Goal: Information Seeking & Learning: Understand process/instructions

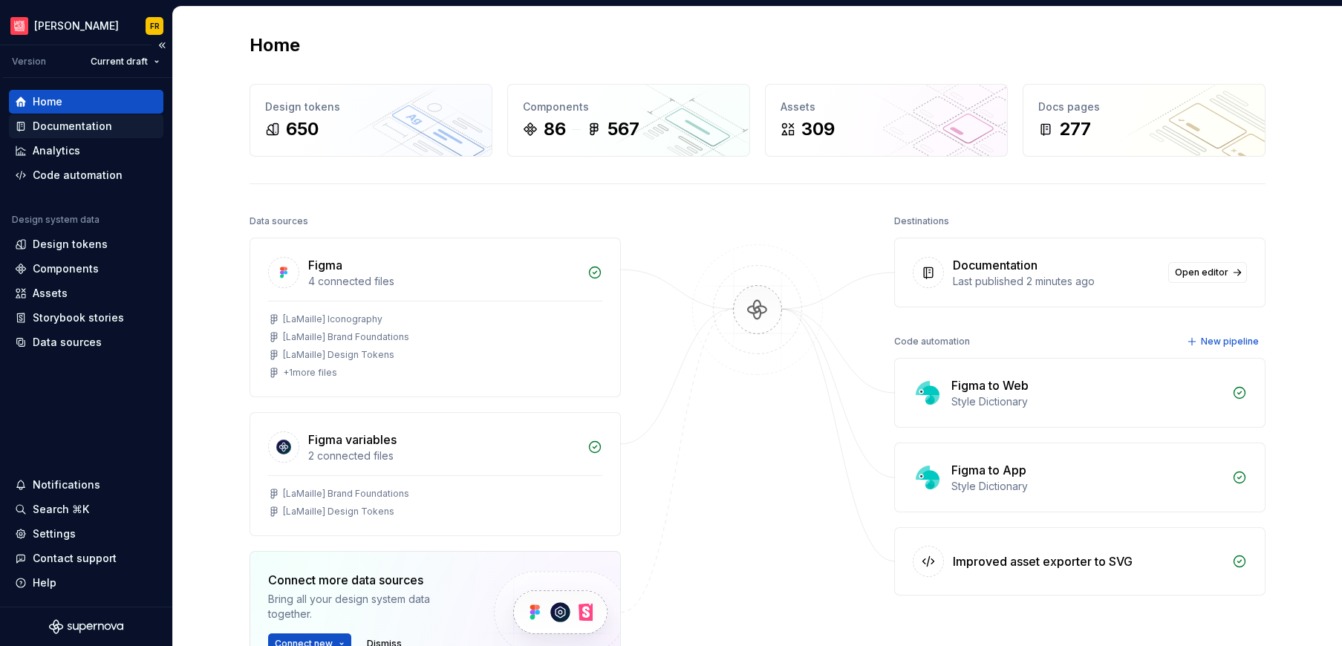
click at [76, 122] on div "Documentation" at bounding box center [72, 126] width 79 height 15
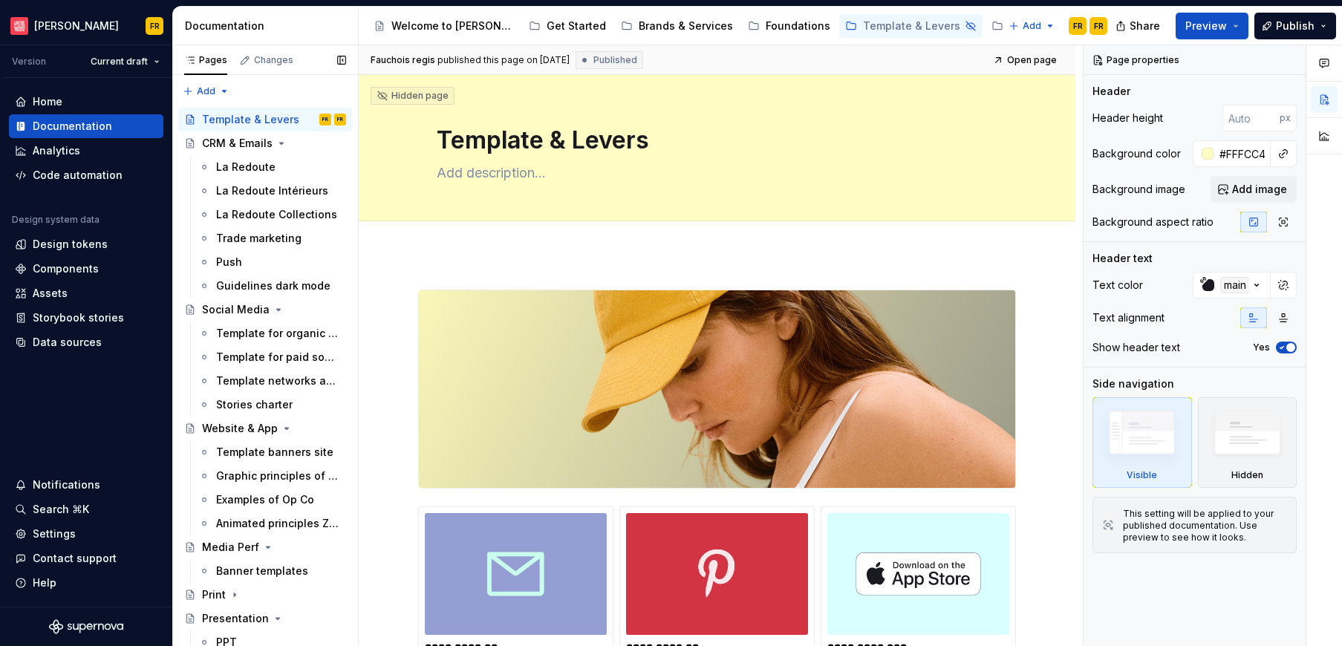
drag, startPoint x: 182, startPoint y: 105, endPoint x: 353, endPoint y: 561, distance: 487.7
click at [353, 561] on div "Add Accessibility guide for tree Page tree. Navigate the tree with the arrow ke…" at bounding box center [265, 364] width 186 height 578
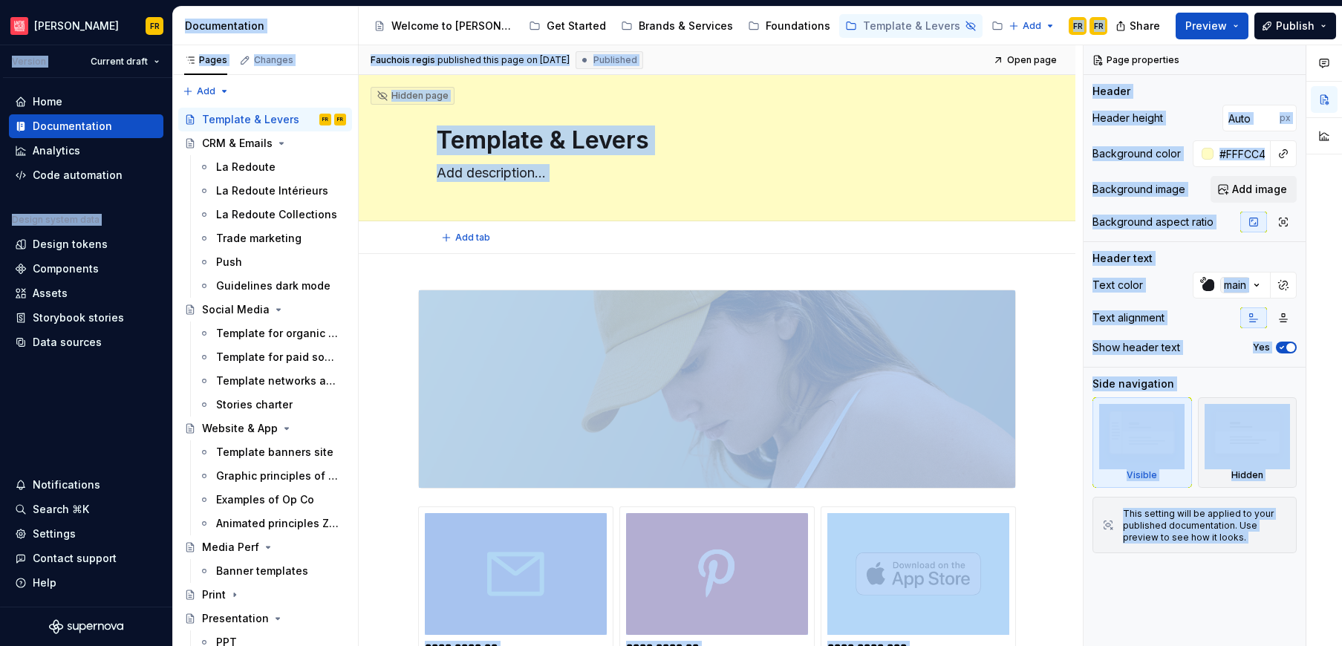
click at [522, 243] on div "Add tab" at bounding box center [717, 237] width 561 height 21
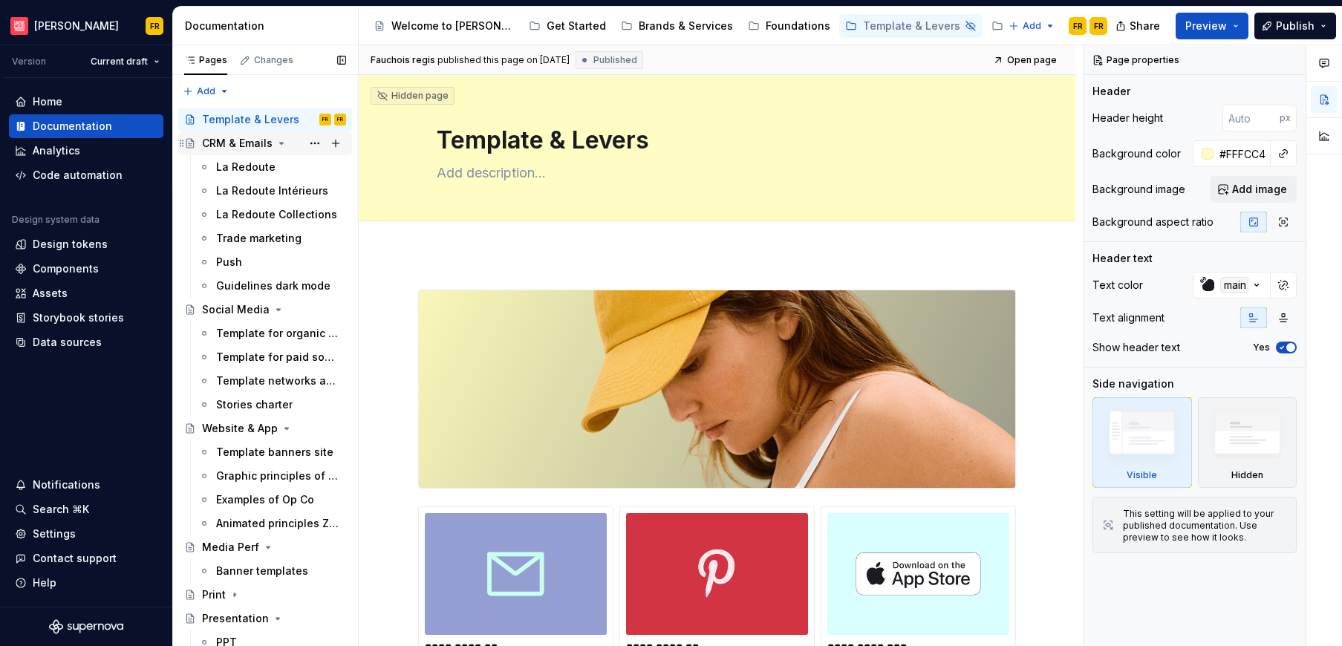
click at [230, 146] on div "CRM & Emails" at bounding box center [237, 143] width 71 height 15
click at [281, 140] on icon "Page tree" at bounding box center [282, 143] width 12 height 12
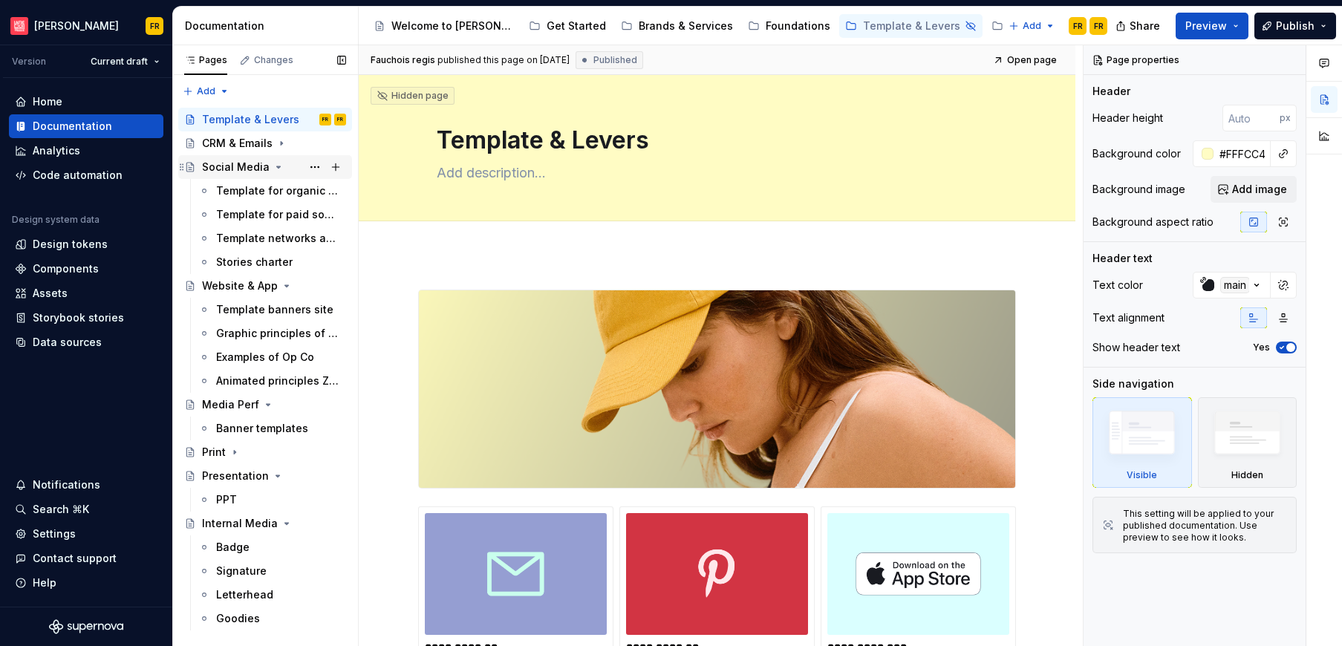
click at [279, 168] on icon "Page tree" at bounding box center [279, 167] width 12 height 12
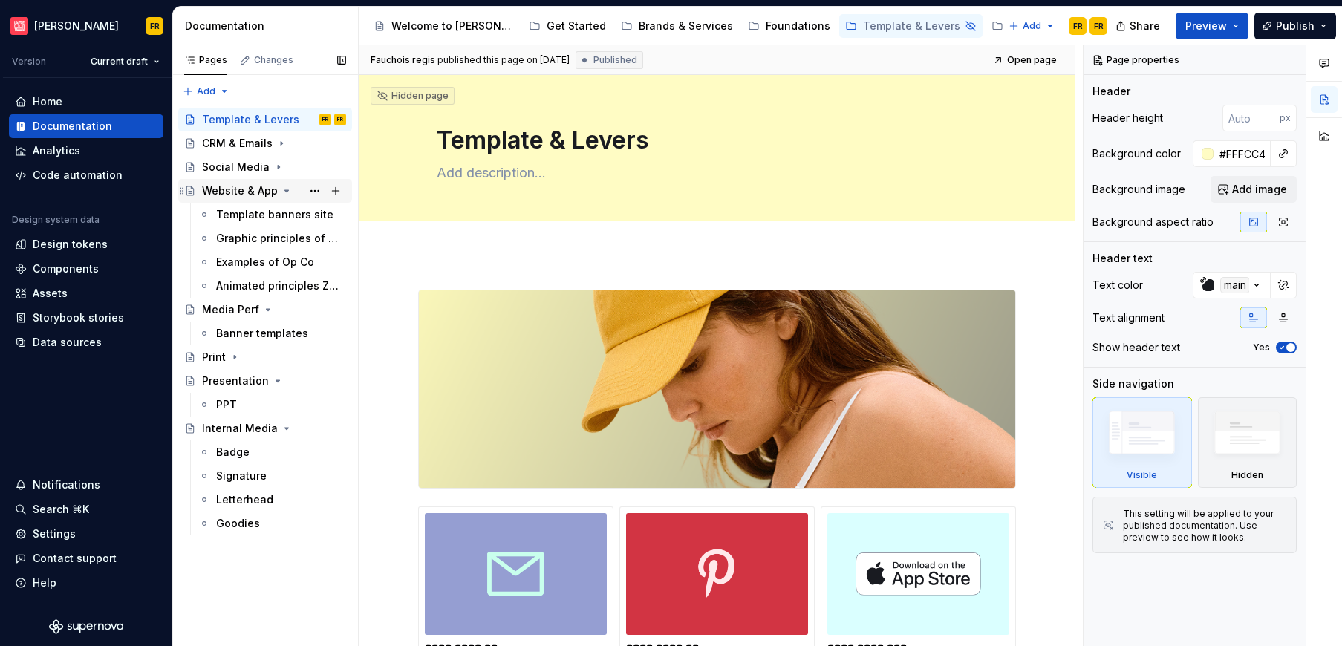
click at [286, 192] on icon "Page tree" at bounding box center [287, 191] width 12 height 12
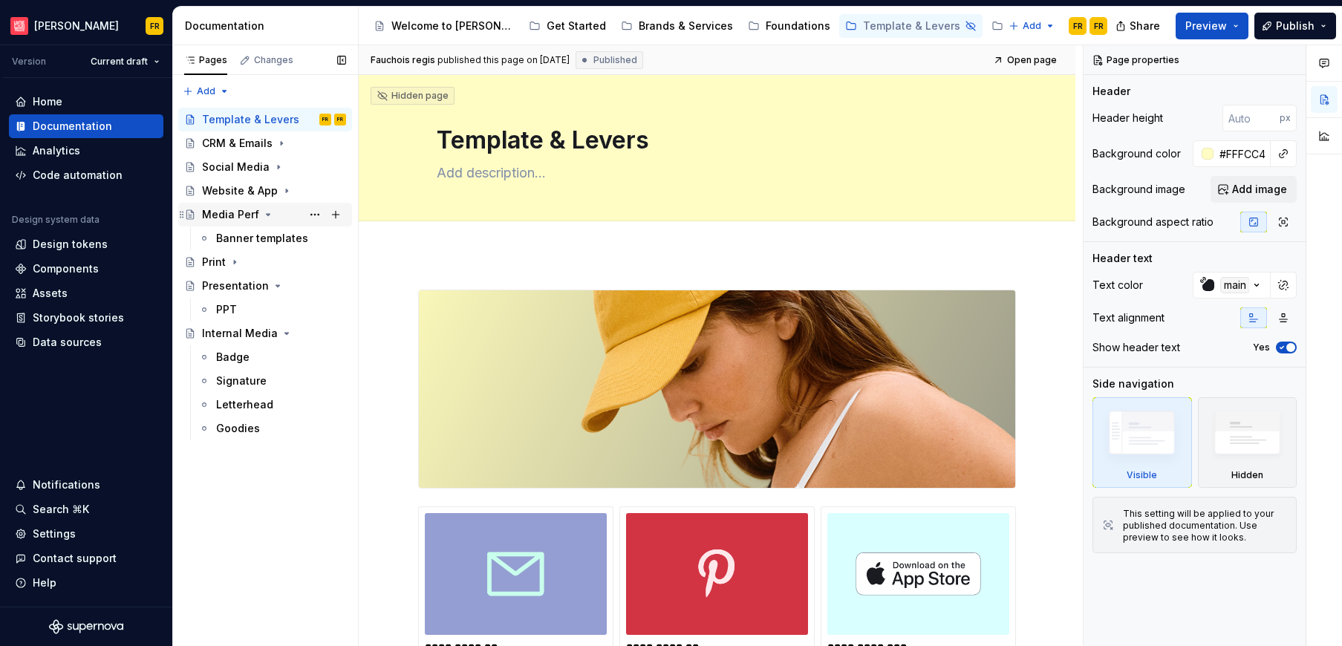
click at [269, 212] on icon "Page tree" at bounding box center [268, 215] width 12 height 12
click at [235, 239] on icon "Page tree" at bounding box center [235, 238] width 12 height 12
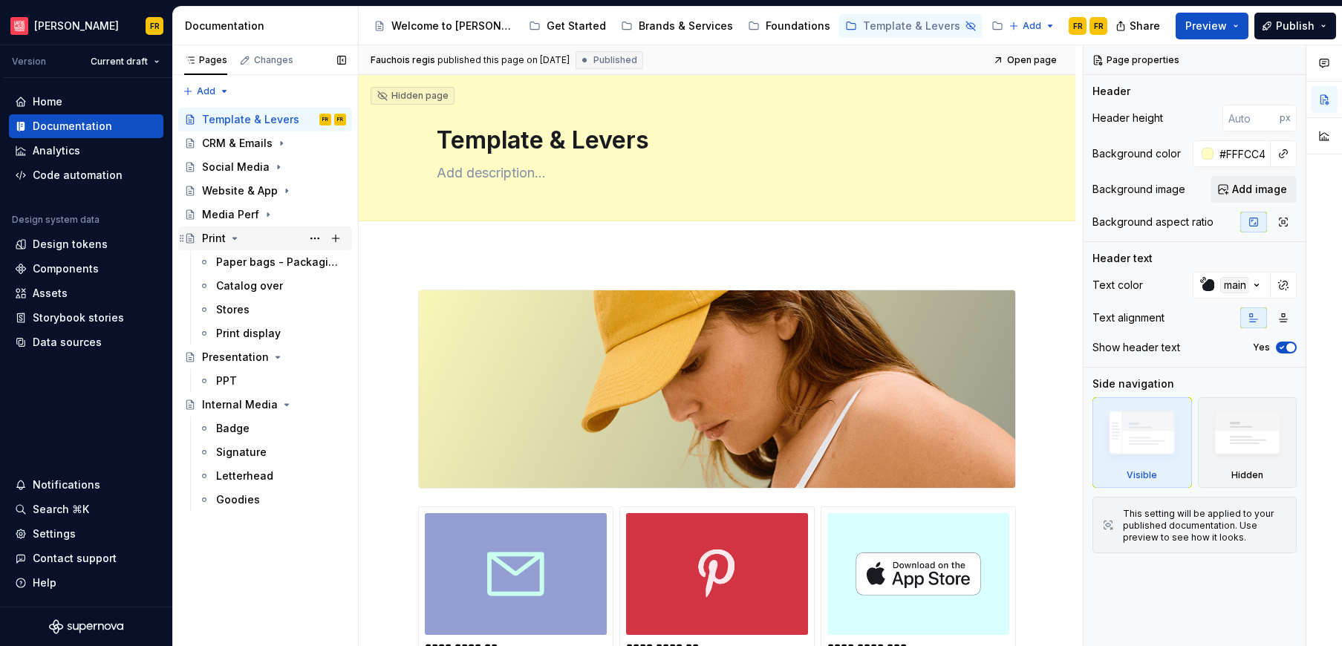
click at [232, 243] on icon "Page tree" at bounding box center [235, 238] width 12 height 12
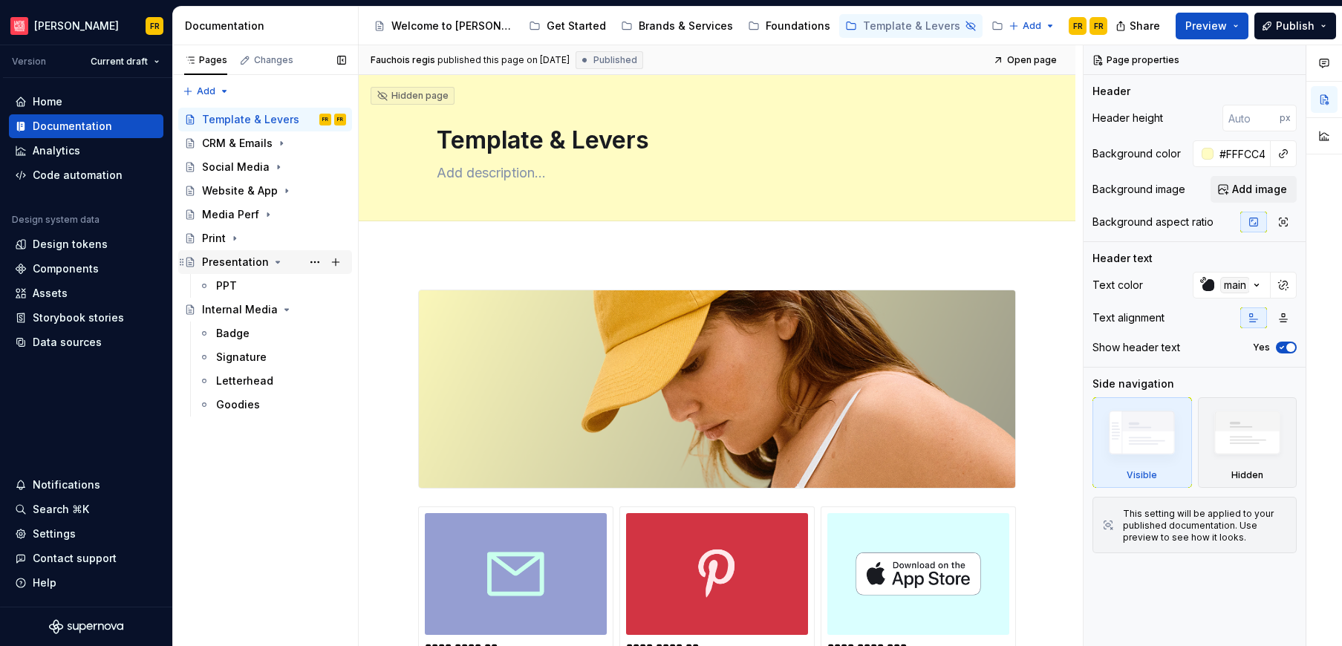
click at [276, 263] on icon "Page tree" at bounding box center [278, 261] width 4 height 1
click at [285, 285] on icon "Page tree" at bounding box center [287, 285] width 4 height 1
click at [251, 286] on div "Internal Media" at bounding box center [240, 286] width 76 height 15
click at [285, 285] on icon "Page tree" at bounding box center [287, 285] width 4 height 1
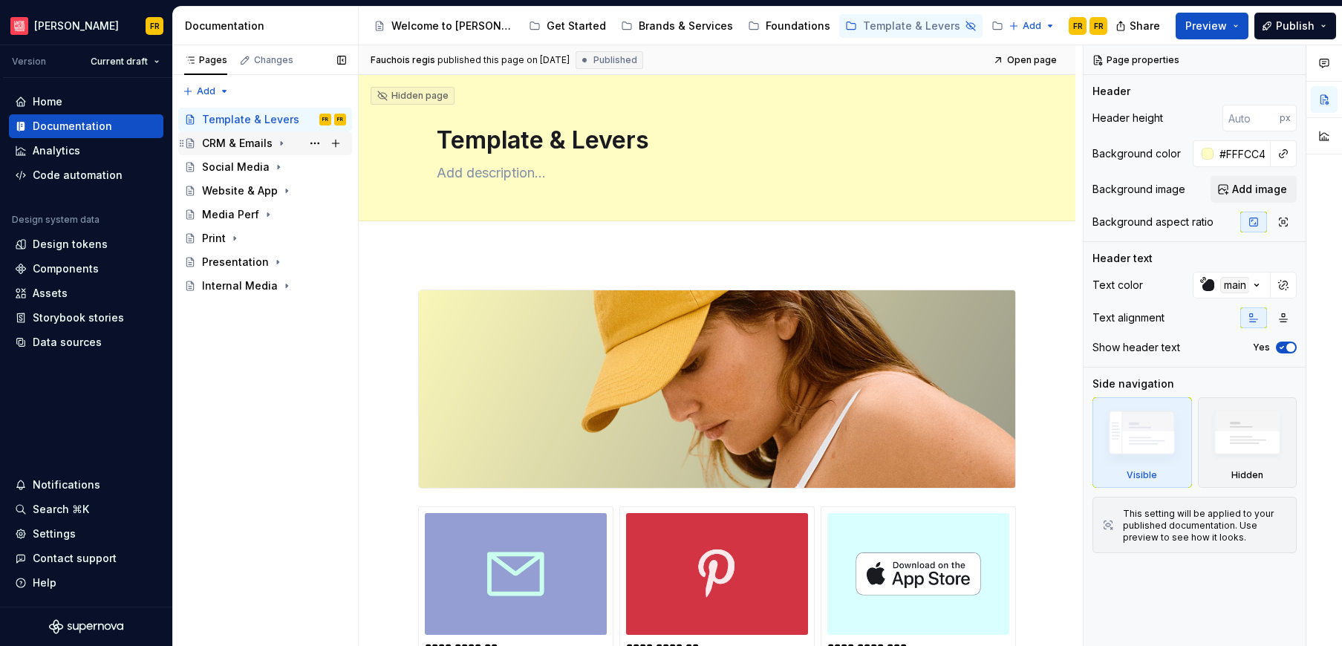
click at [236, 142] on div "CRM & Emails" at bounding box center [237, 143] width 71 height 15
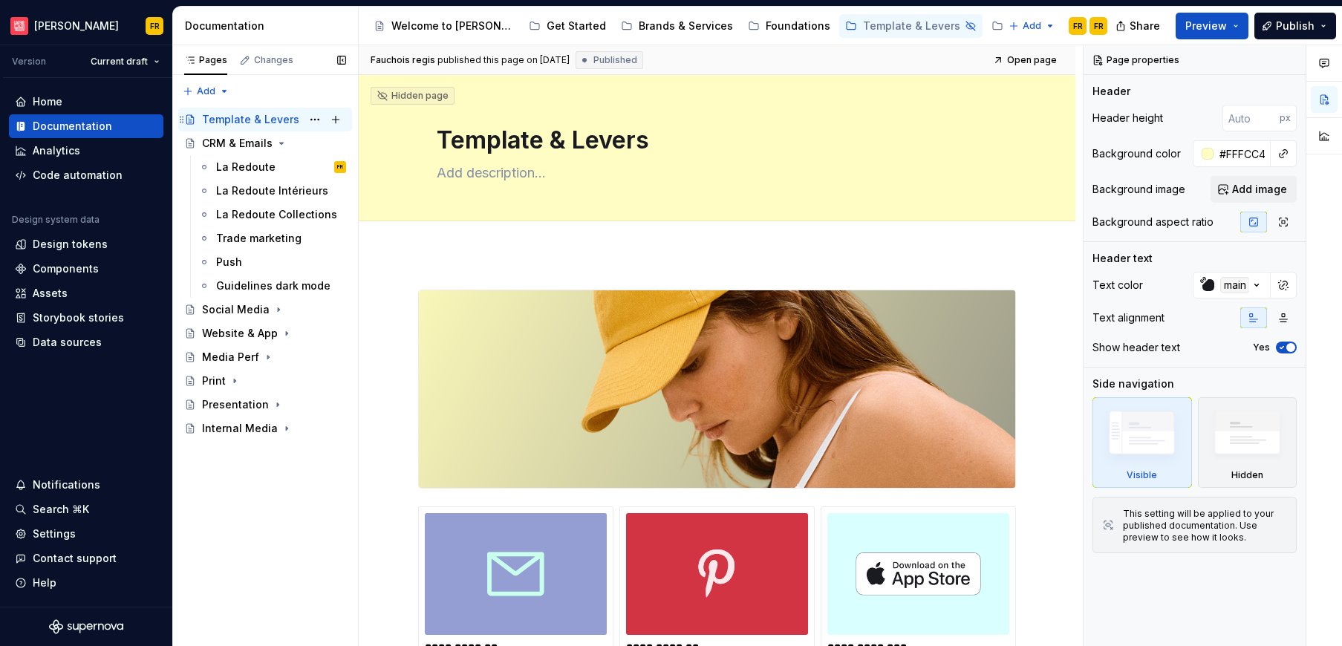
click at [232, 120] on div "Template & Levers" at bounding box center [250, 119] width 97 height 15
click at [71, 16] on html "La Maille FR Version Current draft Home Documentation Analytics Code automation…" at bounding box center [671, 323] width 1342 height 646
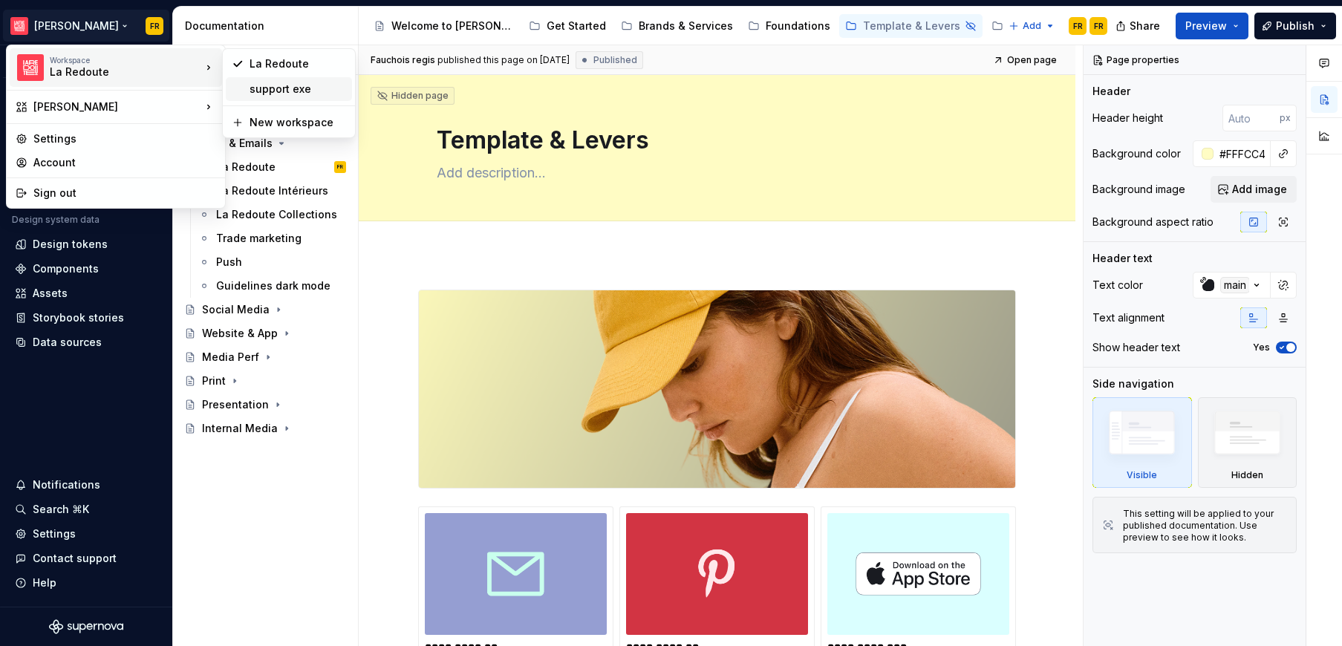
click at [270, 88] on div "support exe" at bounding box center [298, 89] width 97 height 15
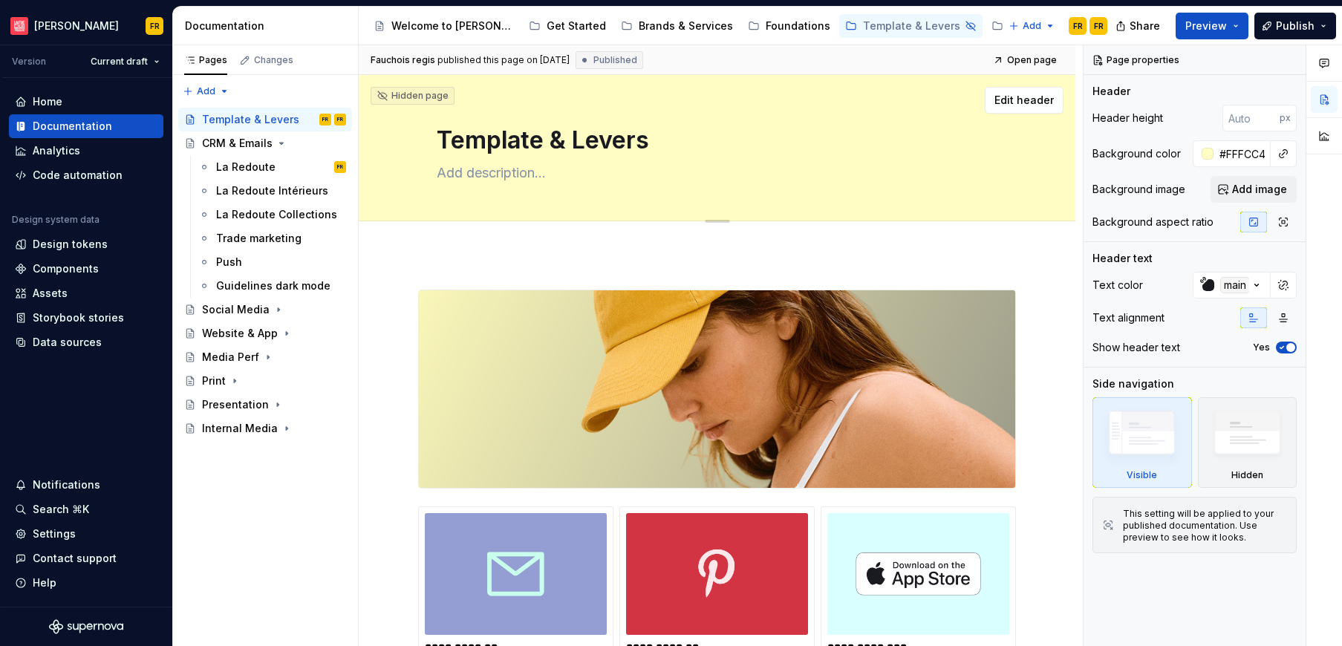
type textarea "*"
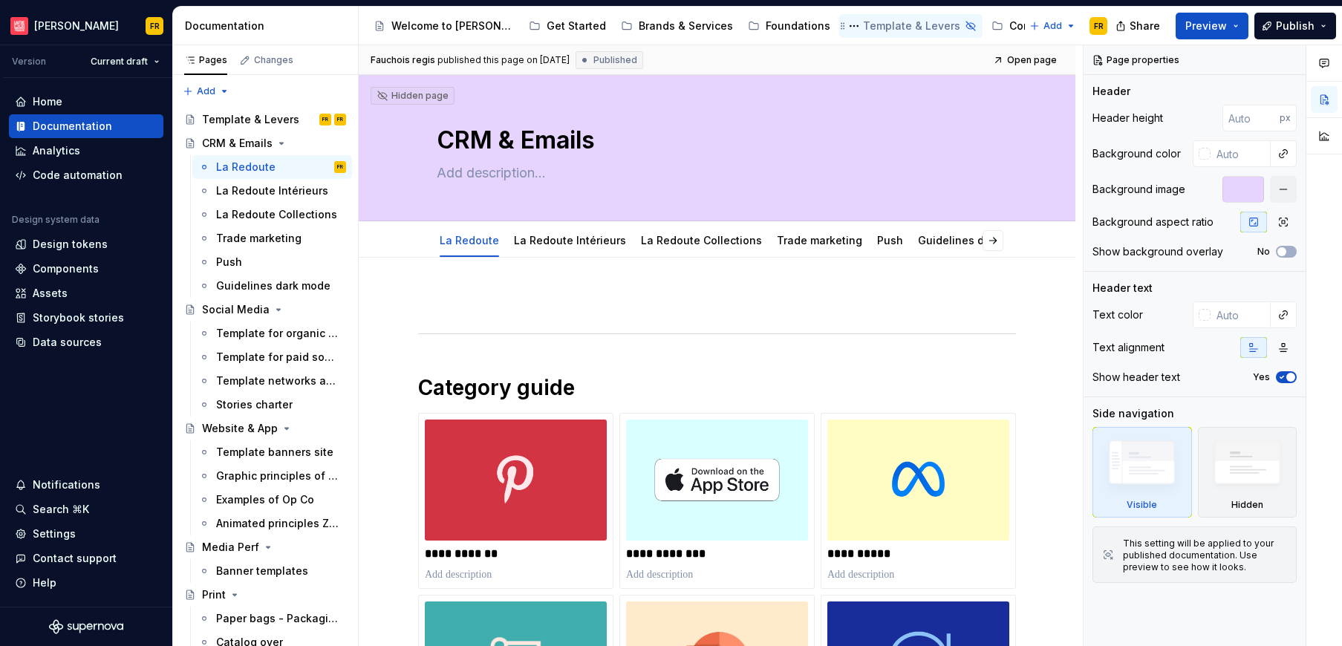
click at [863, 27] on div "Template & Levers" at bounding box center [911, 26] width 97 height 15
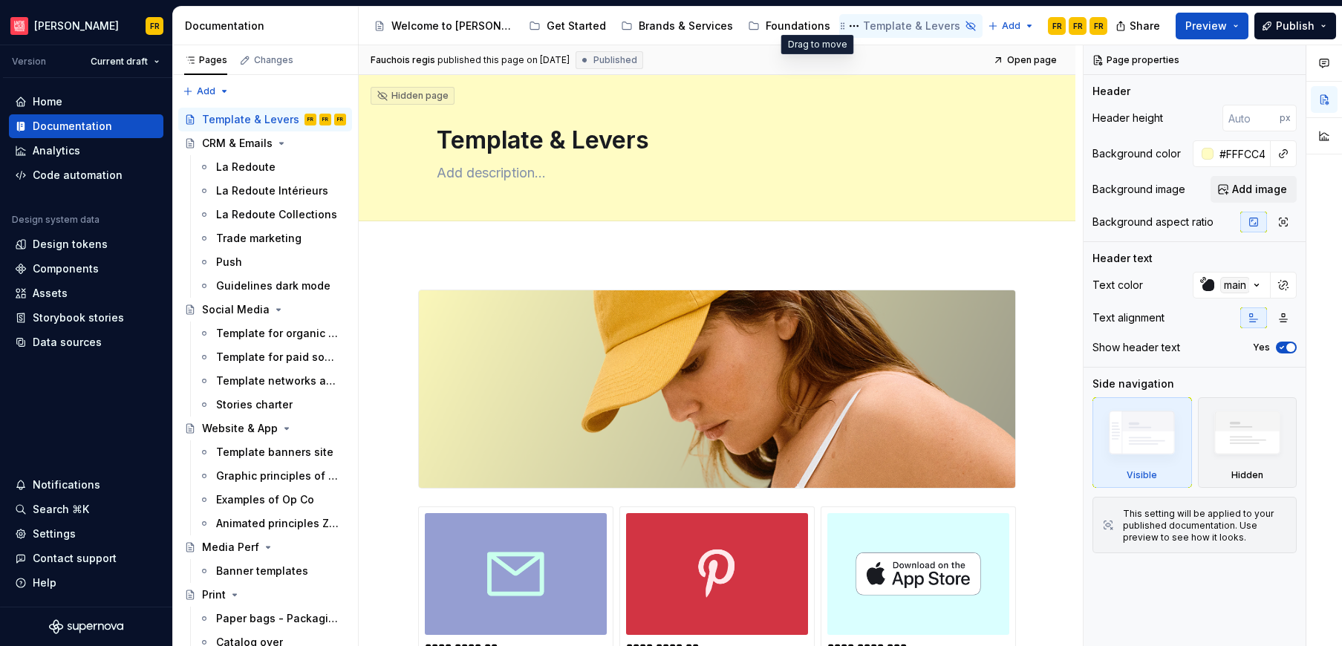
click at [837, 30] on icon "Page tree" at bounding box center [843, 26] width 12 height 12
click at [229, 122] on div "Template & Levers" at bounding box center [250, 119] width 97 height 15
type textarea "*"
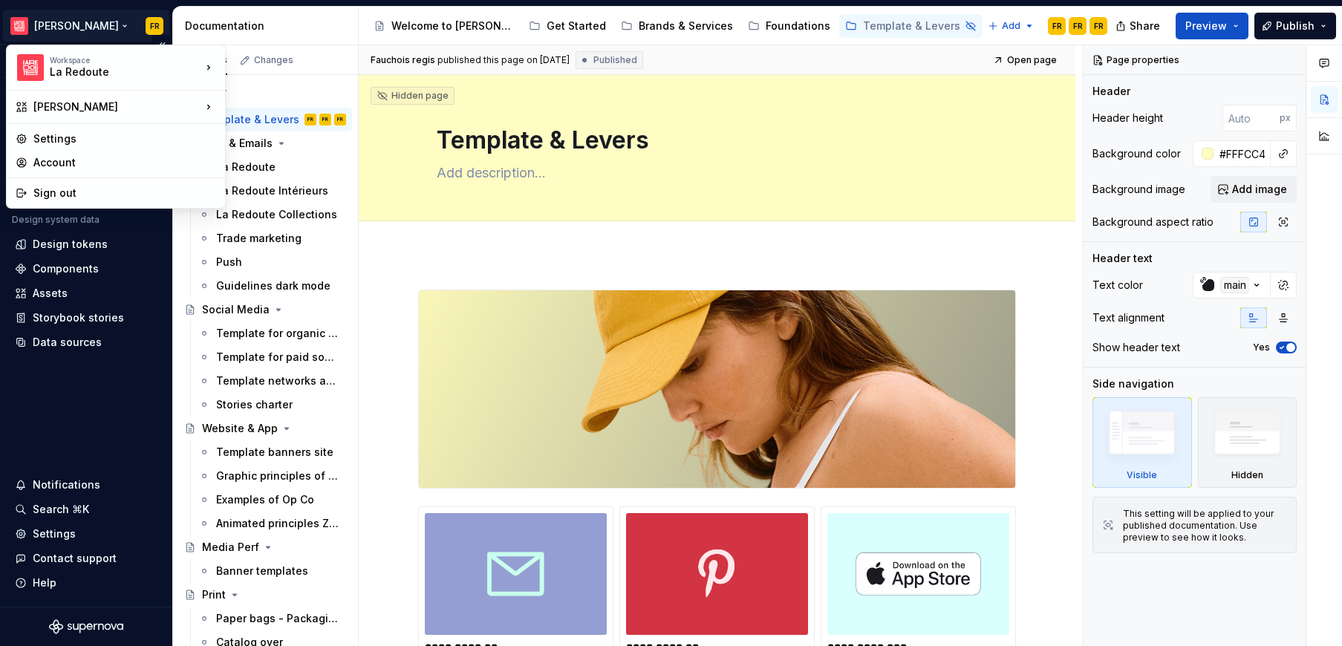
click at [69, 27] on html "La Maille FR Version Current draft Home Documentation Analytics Code automation…" at bounding box center [671, 323] width 1342 height 646
click at [273, 88] on div "support exe" at bounding box center [298, 89] width 97 height 15
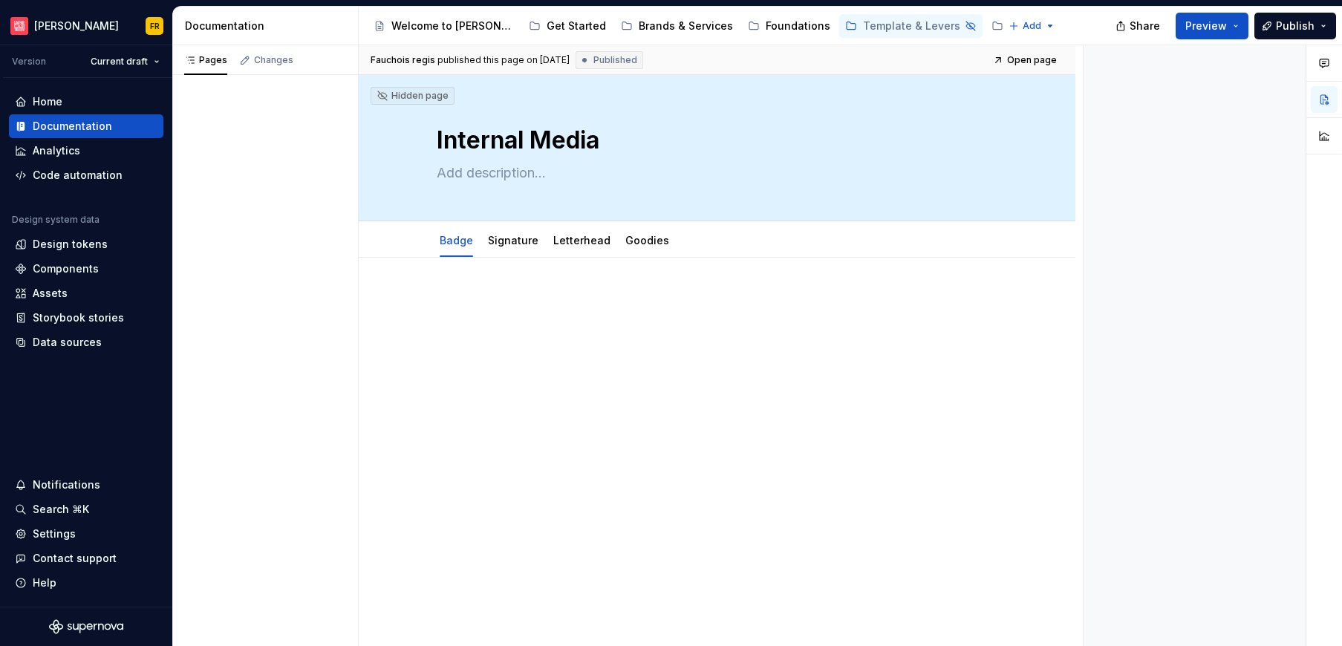
type textarea "*"
